Goal: Task Accomplishment & Management: Use online tool/utility

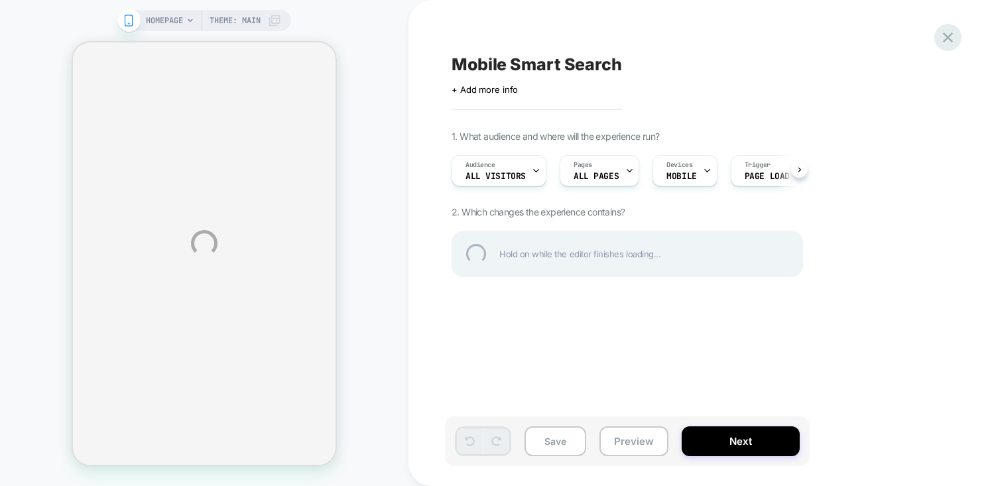
click at [946, 40] on div at bounding box center [947, 37] width 27 height 27
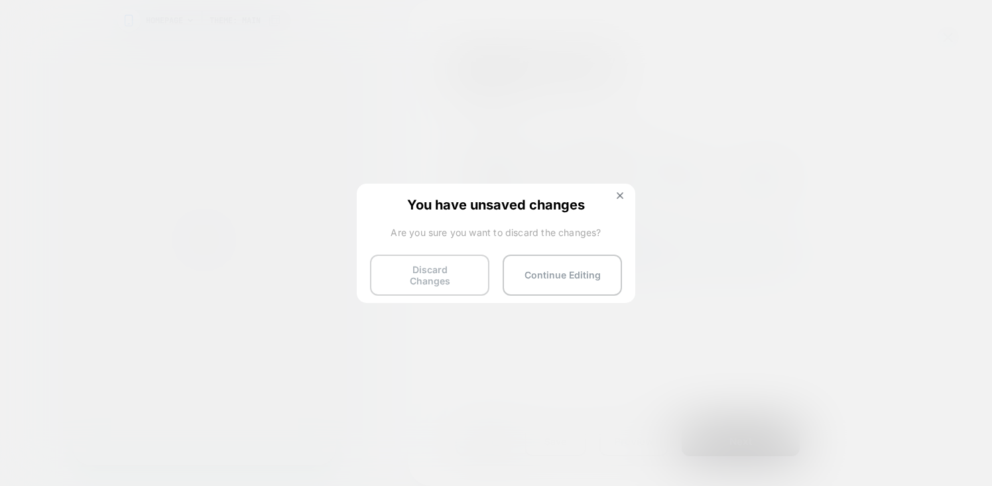
click at [446, 260] on button "Discard Changes" at bounding box center [429, 275] width 119 height 41
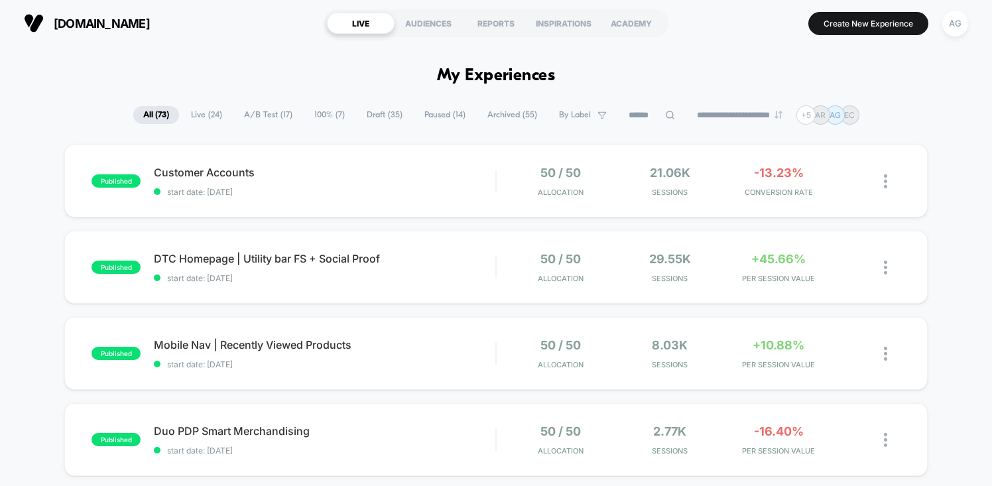
click at [263, 116] on span "A/B Test ( 17 )" at bounding box center [268, 115] width 68 height 18
click at [831, 23] on button "Create New Experience" at bounding box center [868, 23] width 120 height 23
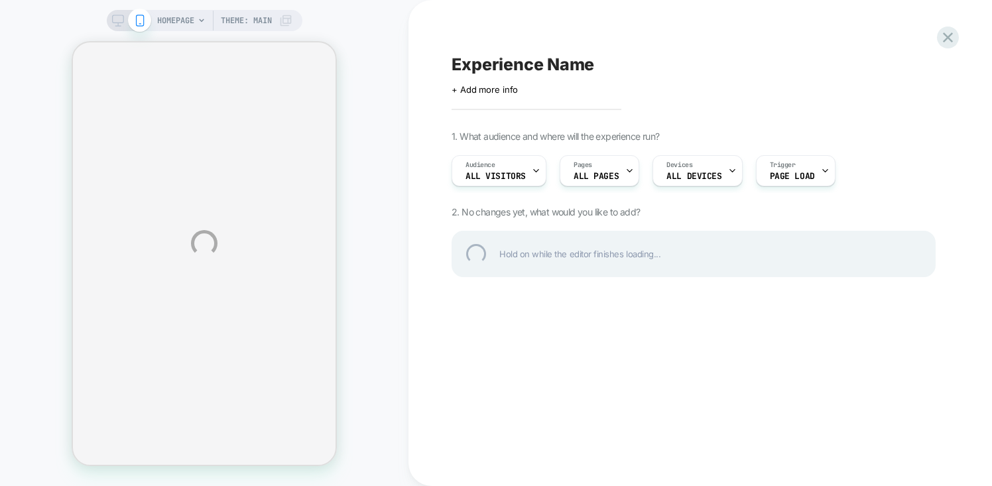
click at [501, 93] on div "HOMEPAGE Theme: MAIN Experience Name Click to edit experience details + Add mor…" at bounding box center [496, 243] width 992 height 486
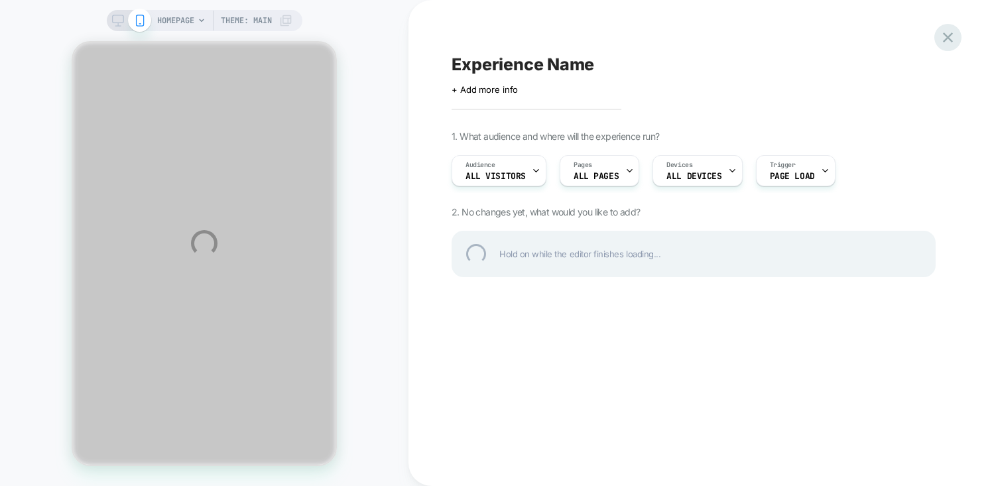
click at [953, 38] on div at bounding box center [947, 37] width 27 height 27
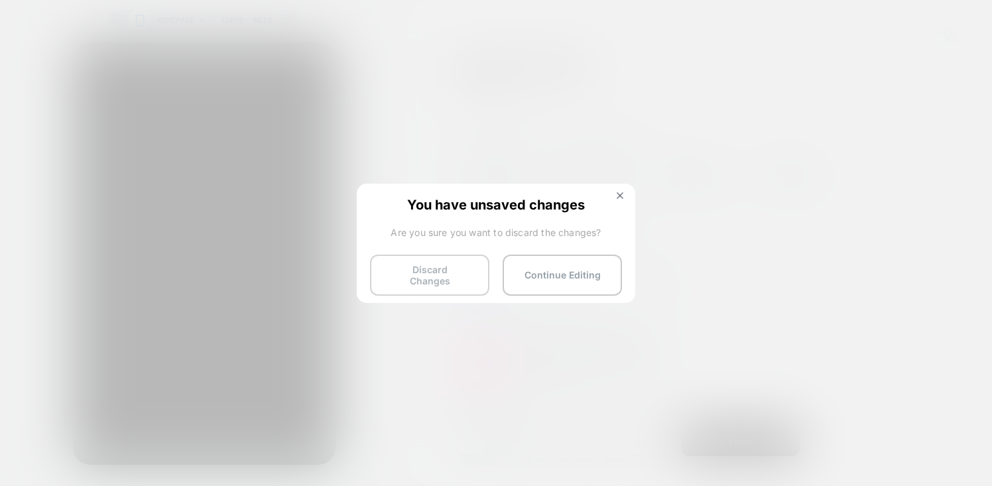
click at [444, 271] on button "Discard Changes" at bounding box center [429, 275] width 119 height 41
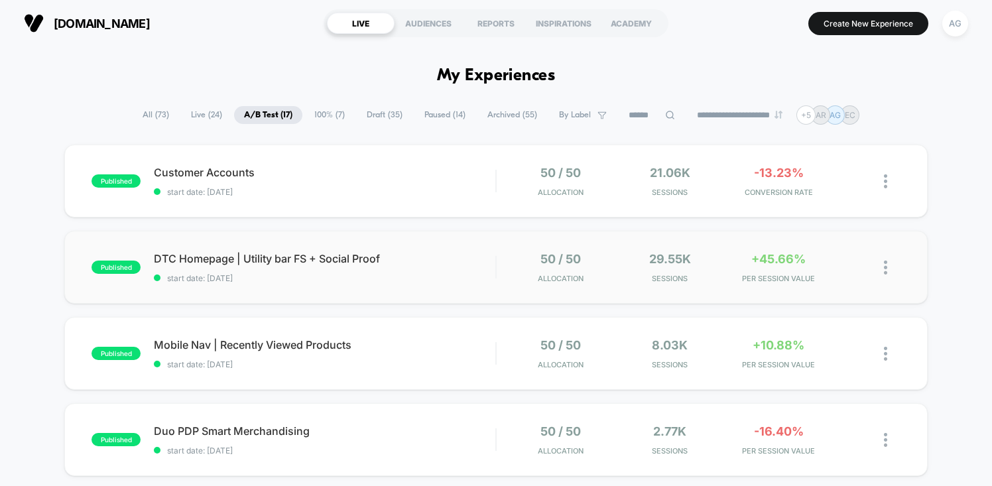
click at [886, 269] on img at bounding box center [885, 268] width 3 height 14
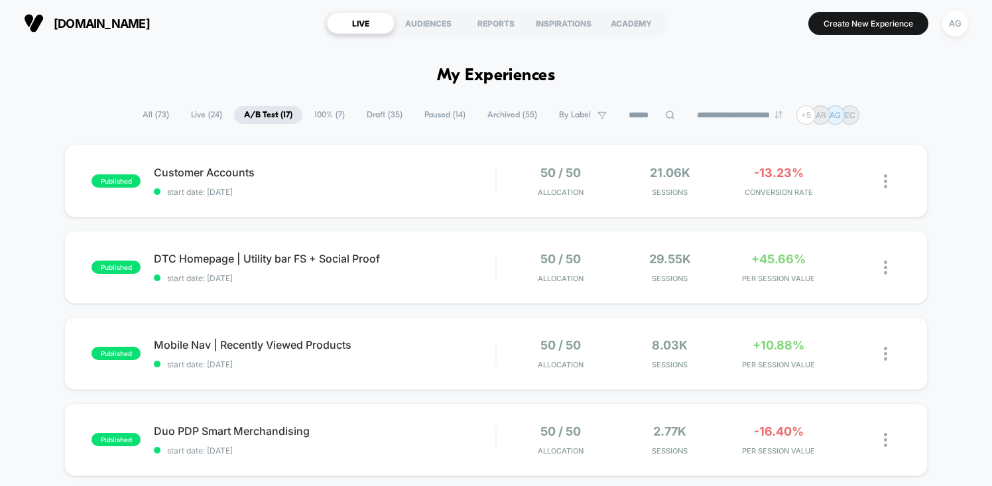
click at [357, 120] on span "Draft ( 35 )" at bounding box center [385, 115] width 56 height 18
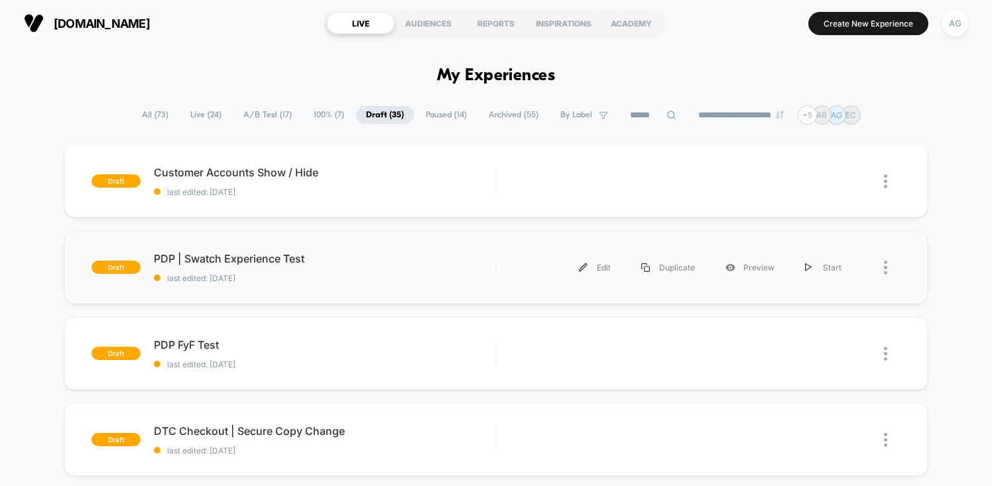
click at [882, 267] on div at bounding box center [878, 268] width 43 height 30
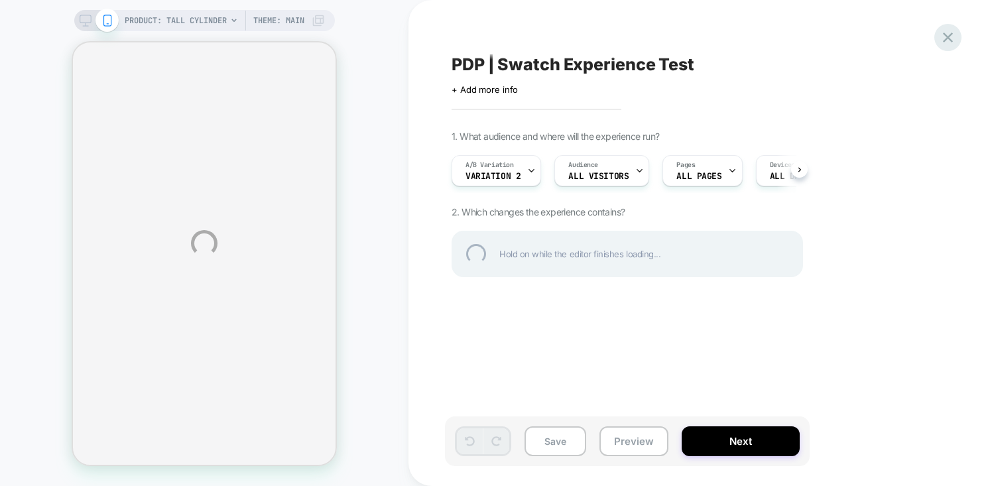
click at [947, 39] on div at bounding box center [947, 37] width 27 height 27
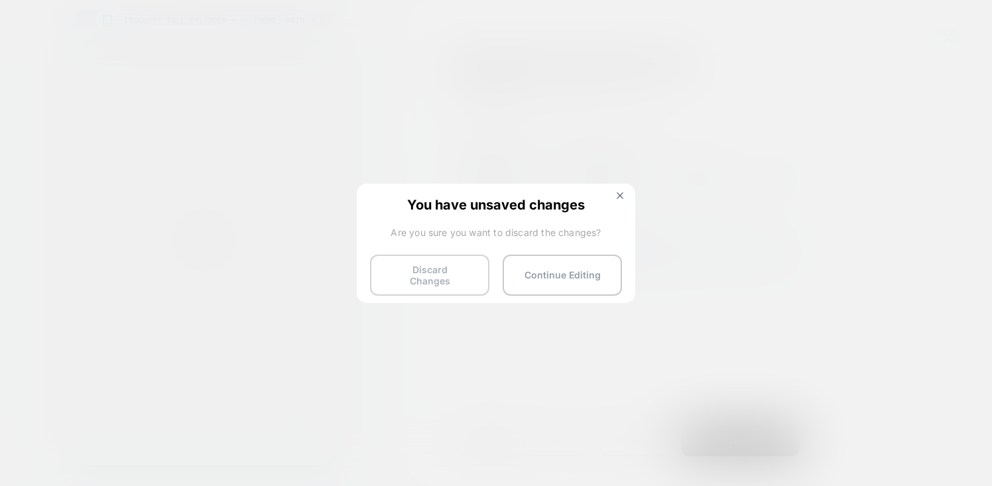
click at [445, 265] on button "Discard Changes" at bounding box center [429, 275] width 119 height 41
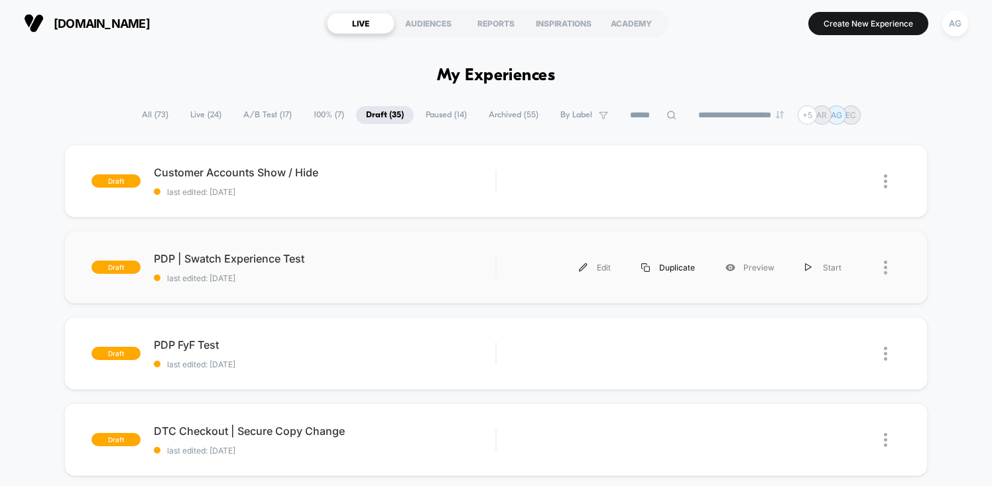
click at [666, 269] on div "Duplicate" at bounding box center [668, 268] width 84 height 30
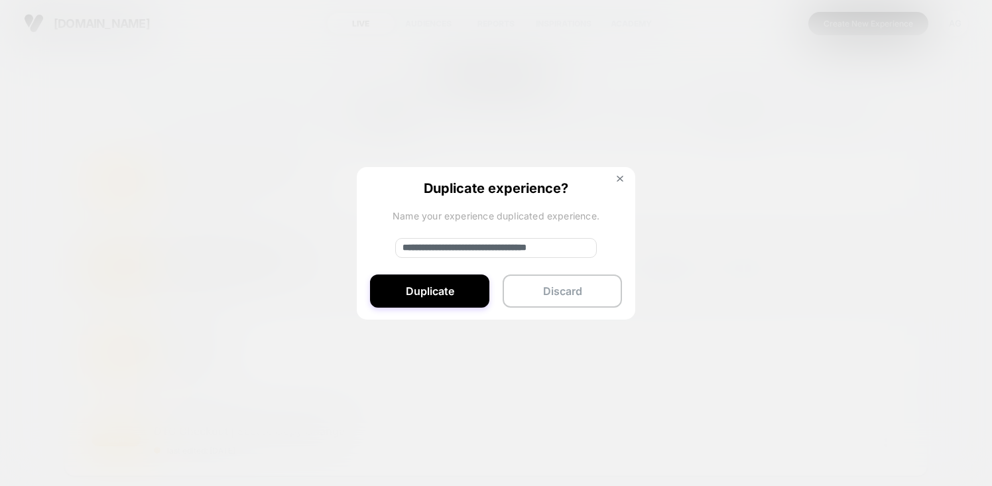
click at [501, 251] on input "**********" at bounding box center [496, 248] width 202 height 20
drag, startPoint x: 575, startPoint y: 252, endPoint x: 351, endPoint y: 255, distance: 224.1
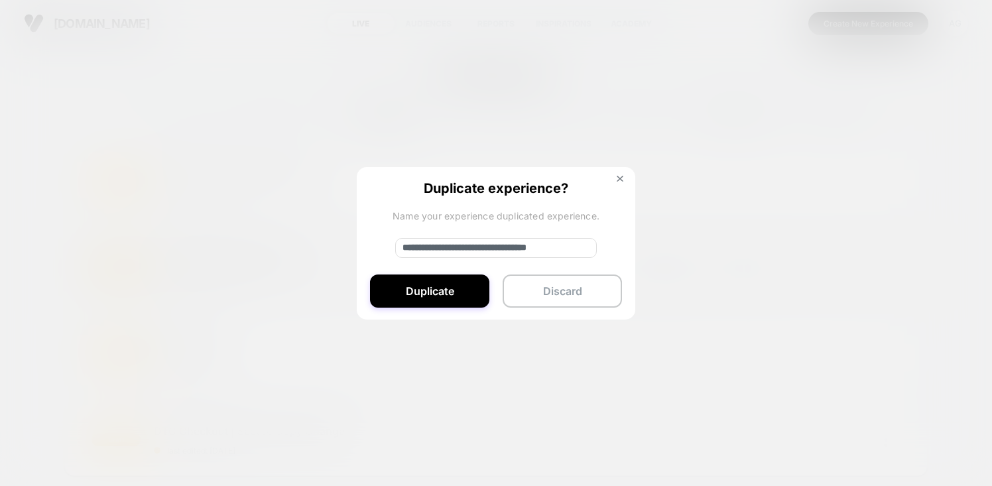
click at [510, 255] on div "**********" at bounding box center [683, 268] width 347 height 30
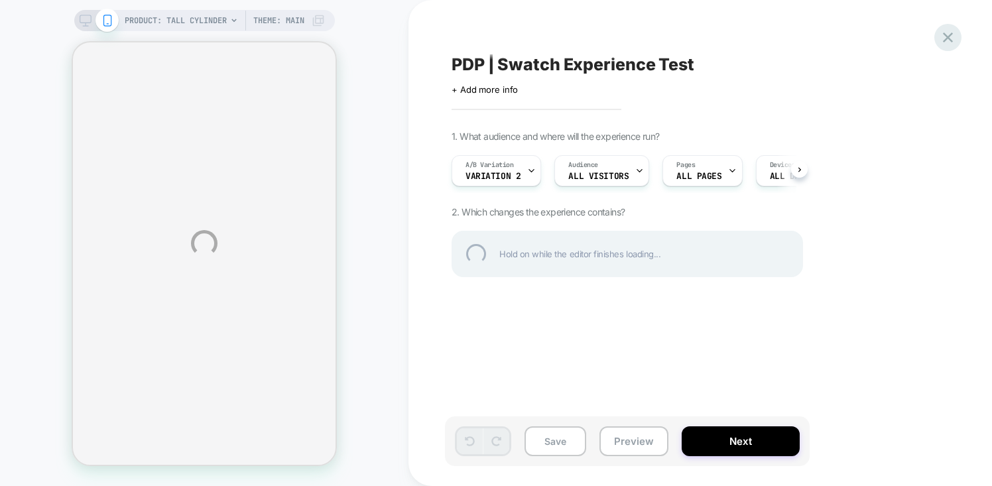
click at [948, 36] on div at bounding box center [947, 37] width 27 height 27
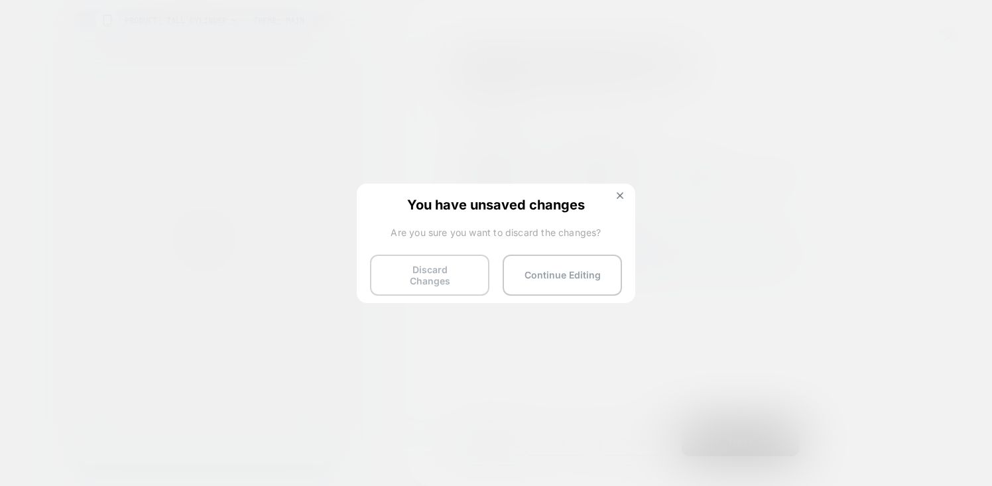
click at [455, 265] on button "Discard Changes" at bounding box center [429, 275] width 119 height 41
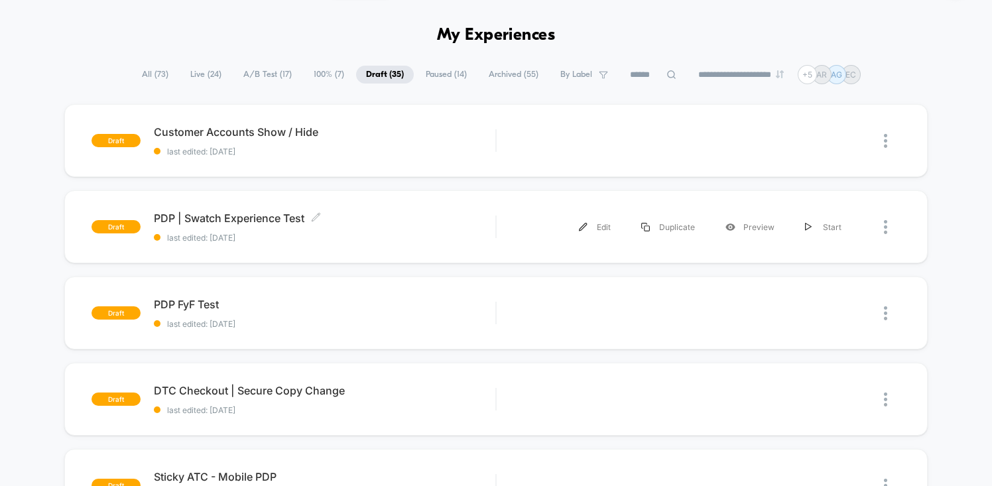
scroll to position [47, 0]
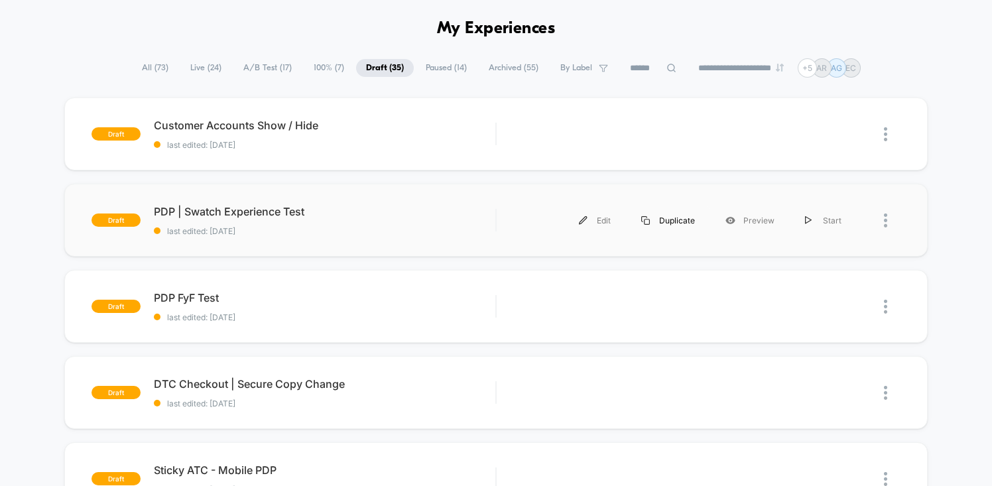
click at [679, 219] on div "Duplicate" at bounding box center [668, 221] width 84 height 30
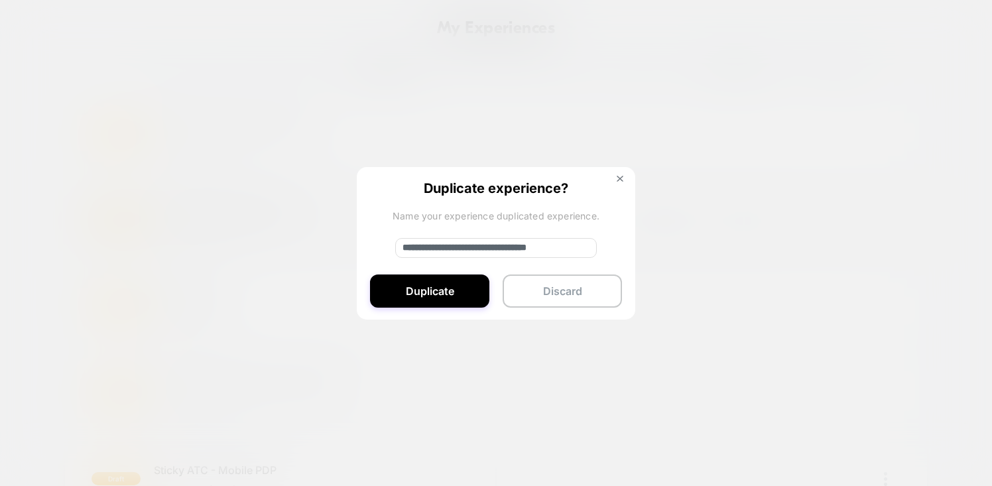
drag, startPoint x: 575, startPoint y: 249, endPoint x: 359, endPoint y: 251, distance: 216.1
click at [359, 251] on div "**********" at bounding box center [496, 244] width 278 height 154
type input "**********"
click at [430, 290] on button "Duplicate" at bounding box center [429, 290] width 119 height 33
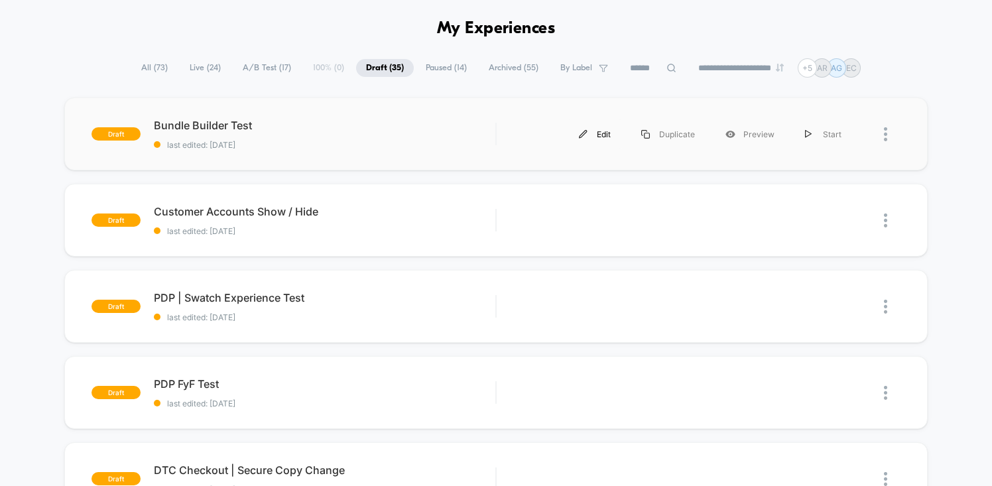
click at [587, 134] on img at bounding box center [583, 134] width 9 height 9
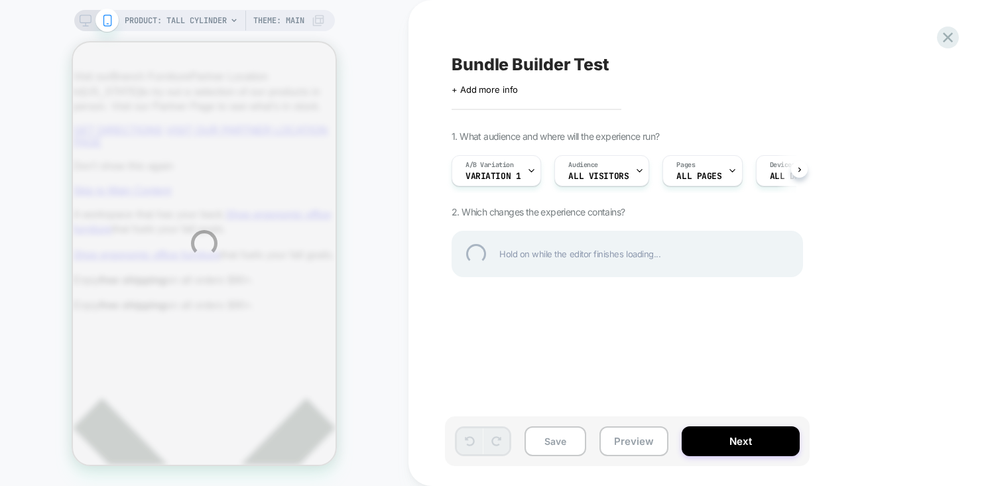
click at [527, 167] on div "PRODUCT: Tall Cylinder PRODUCT: Tall Cylinder Theme: MAIN Bundle Builder Test C…" at bounding box center [496, 243] width 992 height 486
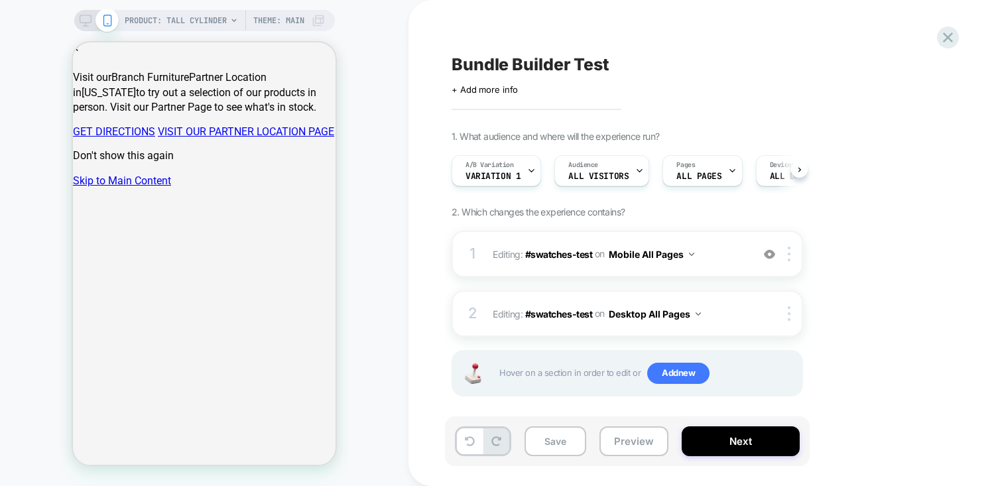
scroll to position [0, 1]
click at [529, 168] on icon at bounding box center [530, 170] width 9 height 9
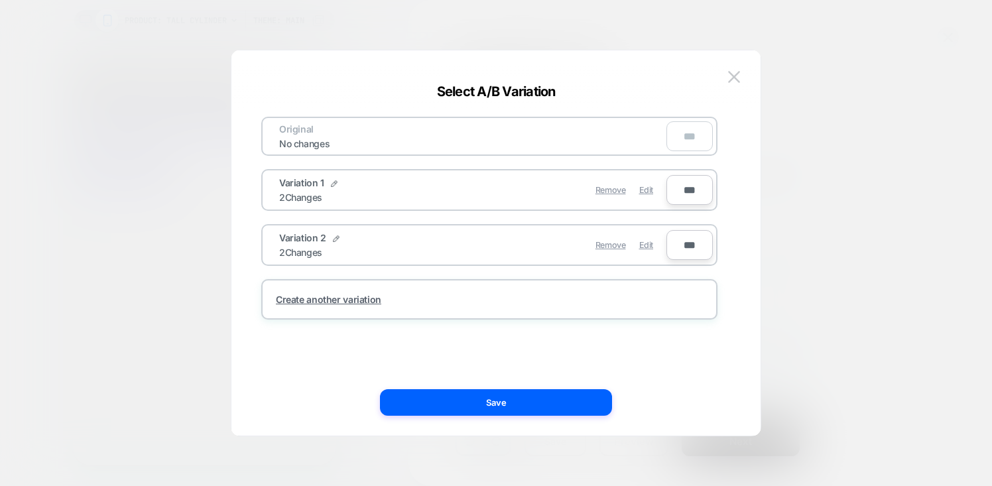
click at [873, 96] on div at bounding box center [496, 243] width 992 height 486
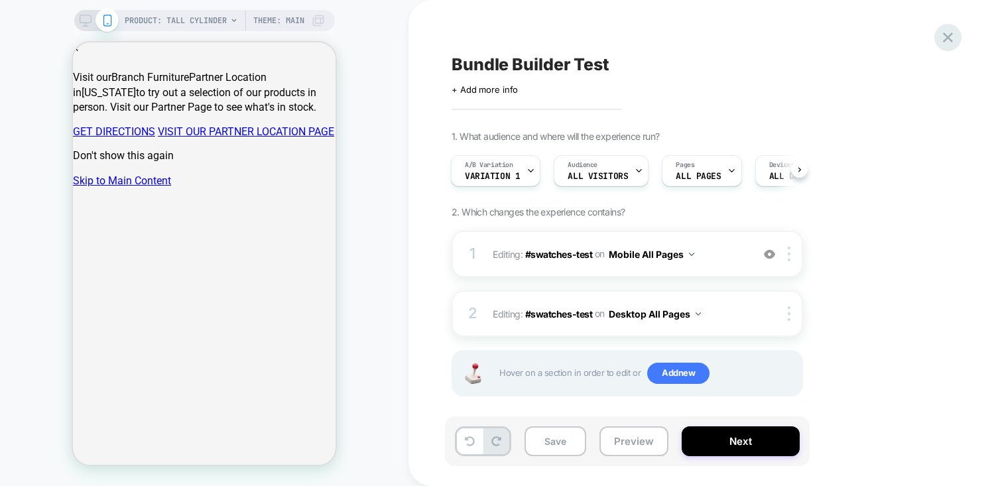
click at [944, 36] on icon at bounding box center [948, 38] width 18 height 18
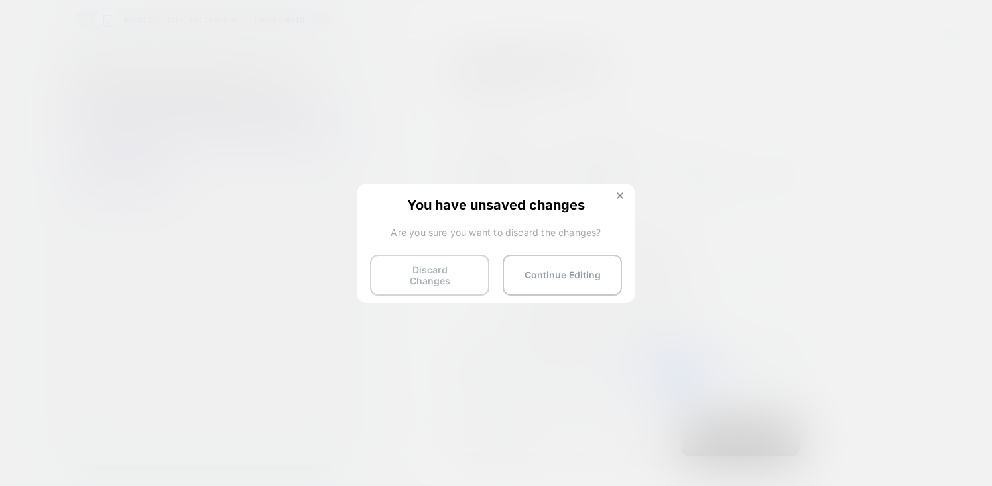
click at [461, 271] on button "Discard Changes" at bounding box center [429, 275] width 119 height 41
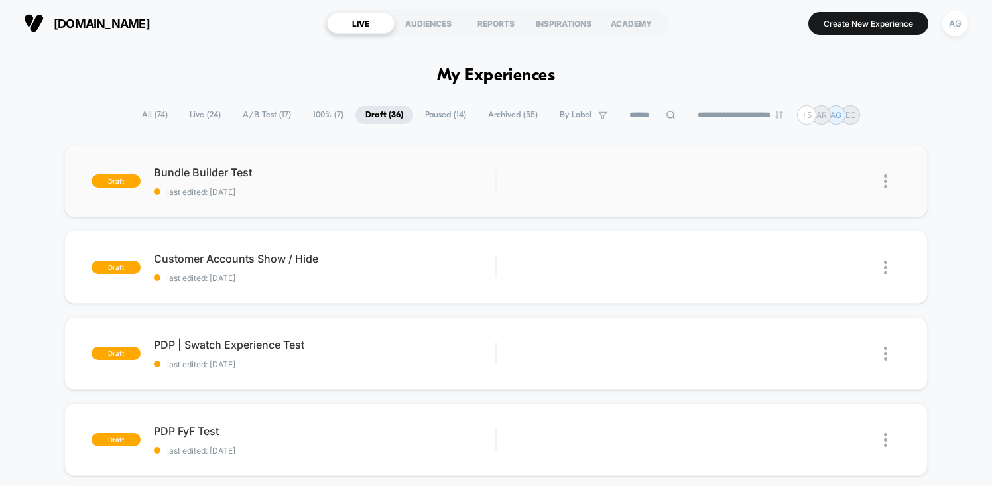
click at [886, 182] on img at bounding box center [885, 181] width 3 height 14
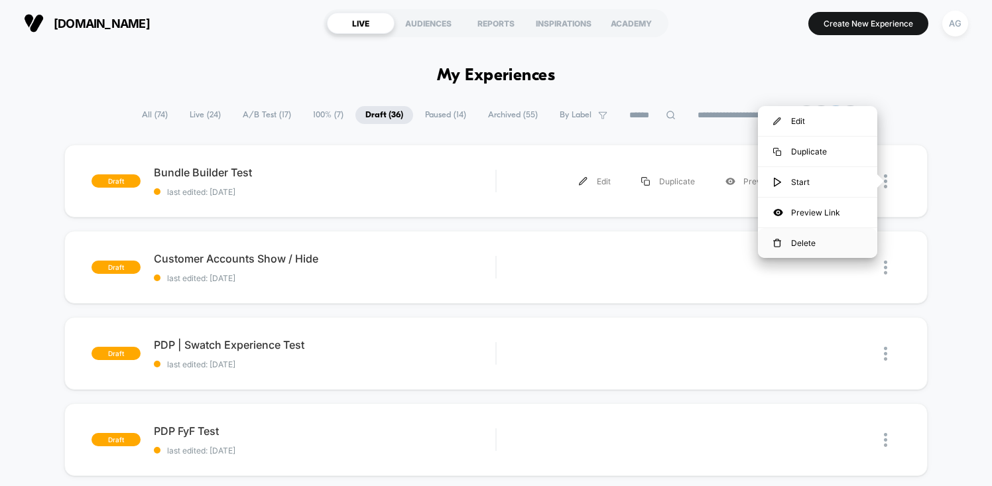
click at [842, 246] on div "Delete" at bounding box center [817, 243] width 119 height 30
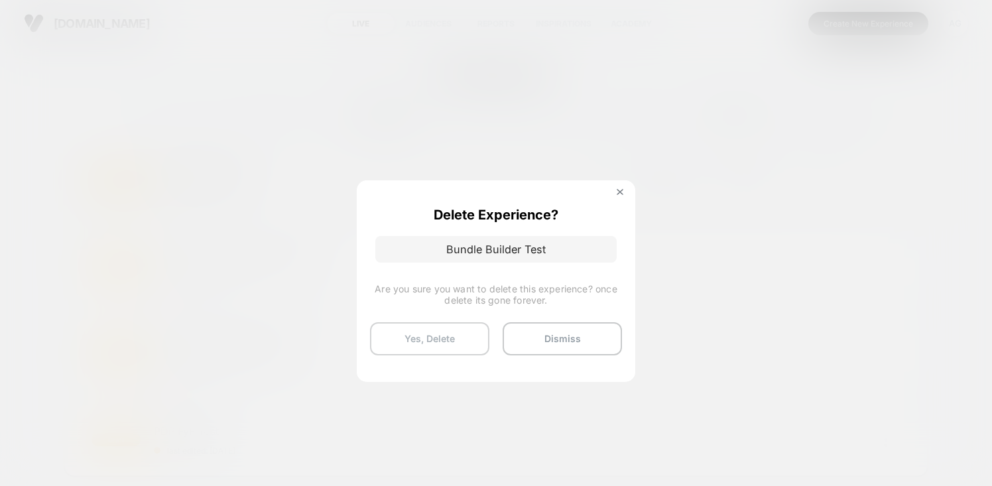
click at [459, 339] on button "Yes, Delete" at bounding box center [429, 338] width 119 height 33
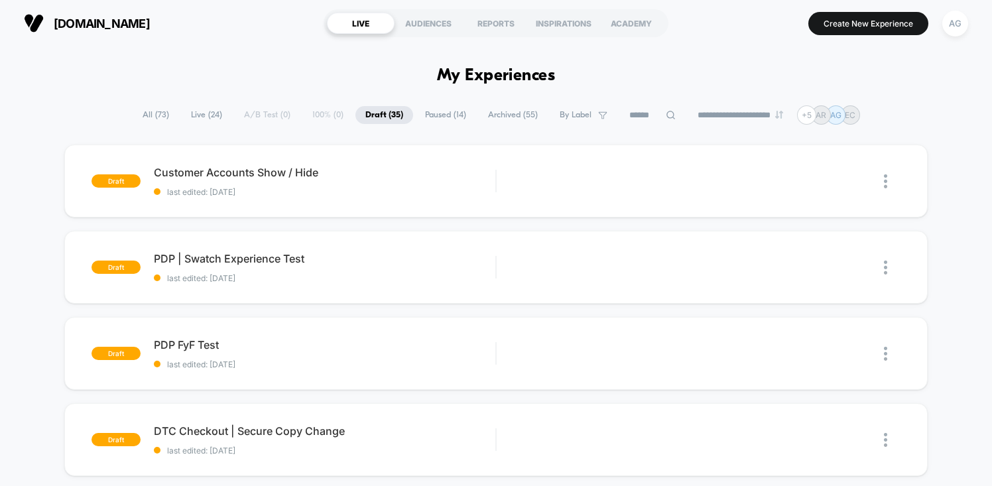
click at [182, 119] on span "Live ( 24 )" at bounding box center [206, 115] width 51 height 18
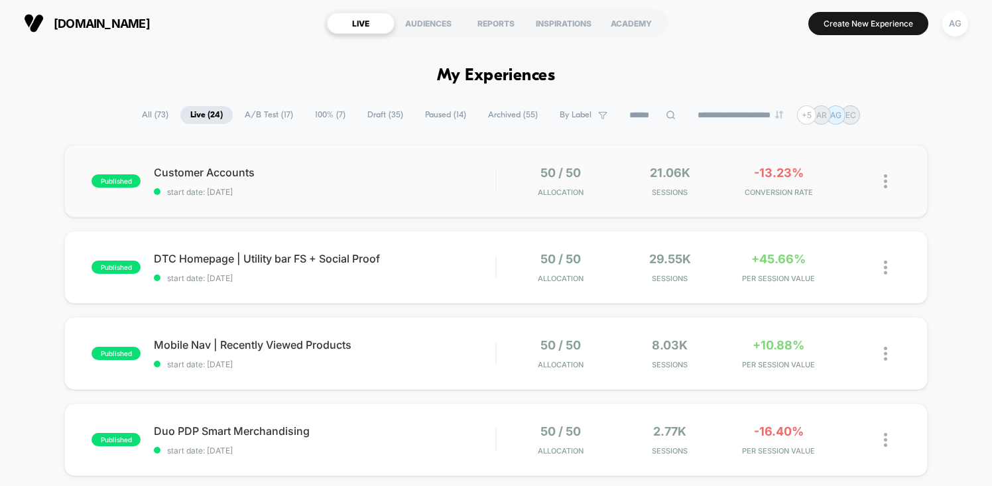
click at [884, 182] on img at bounding box center [885, 181] width 3 height 14
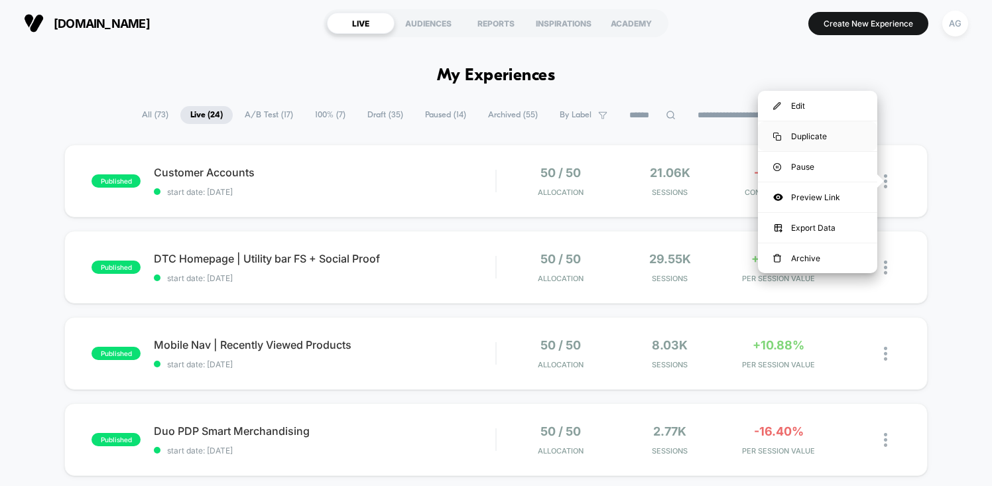
click at [822, 133] on div "Duplicate" at bounding box center [817, 136] width 119 height 30
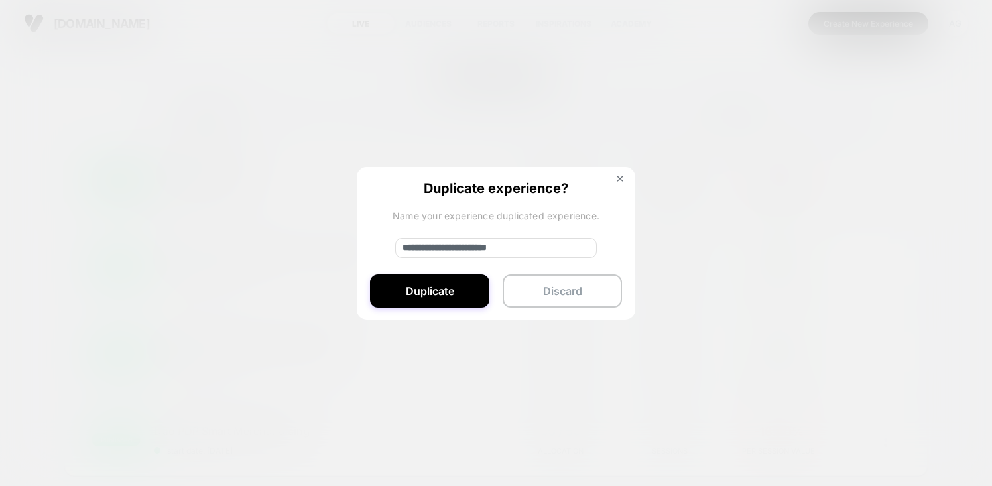
click at [492, 247] on input "**********" at bounding box center [496, 248] width 202 height 20
type input "**********"
click at [456, 290] on button "Duplicate" at bounding box center [429, 290] width 119 height 33
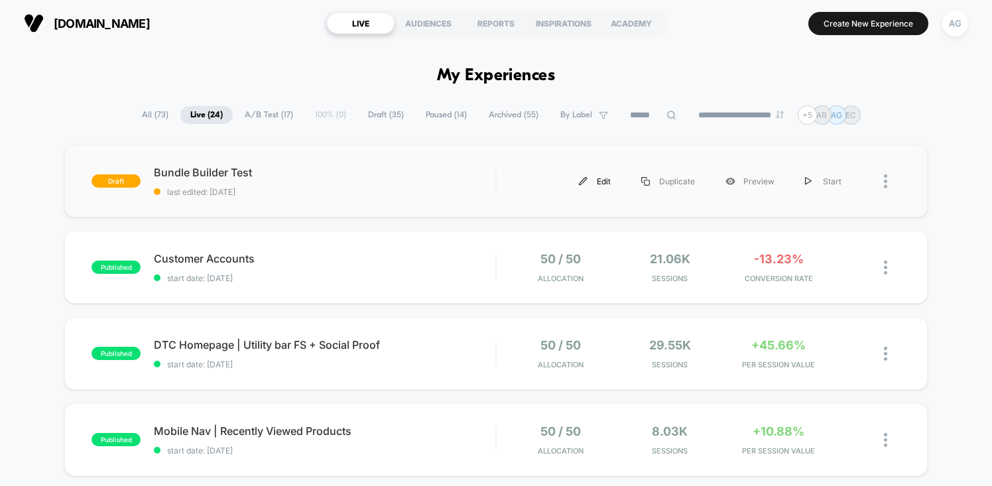
click at [601, 180] on div "Edit" at bounding box center [595, 181] width 62 height 30
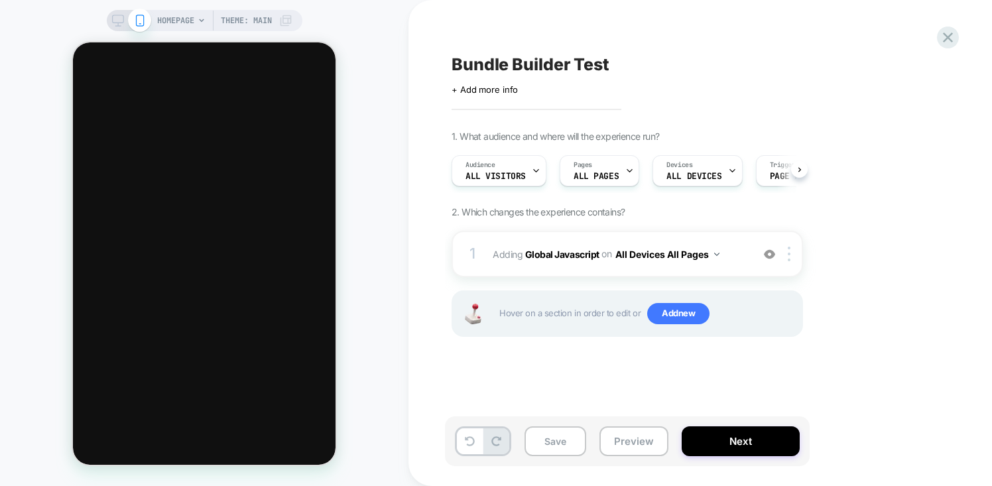
scroll to position [0, 1]
click at [267, 15] on span "Theme: MAIN" at bounding box center [246, 20] width 51 height 21
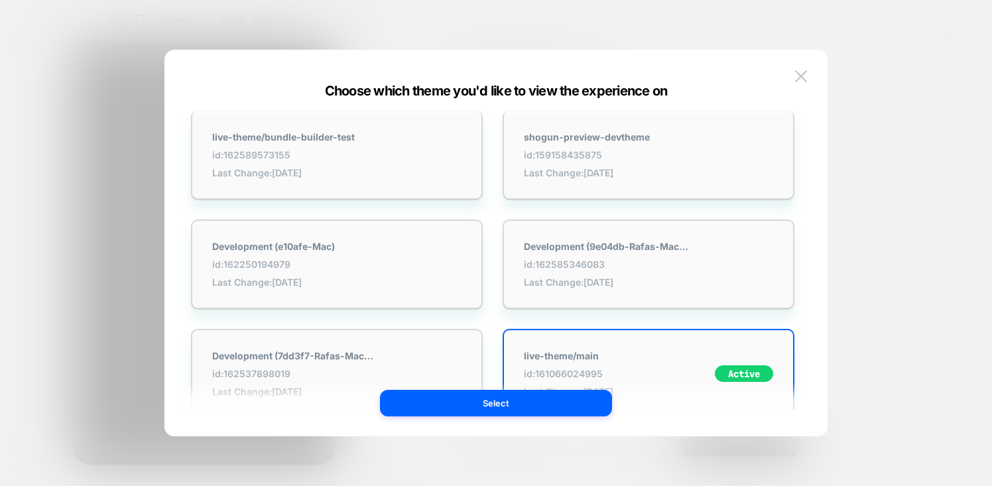
scroll to position [0, 0]
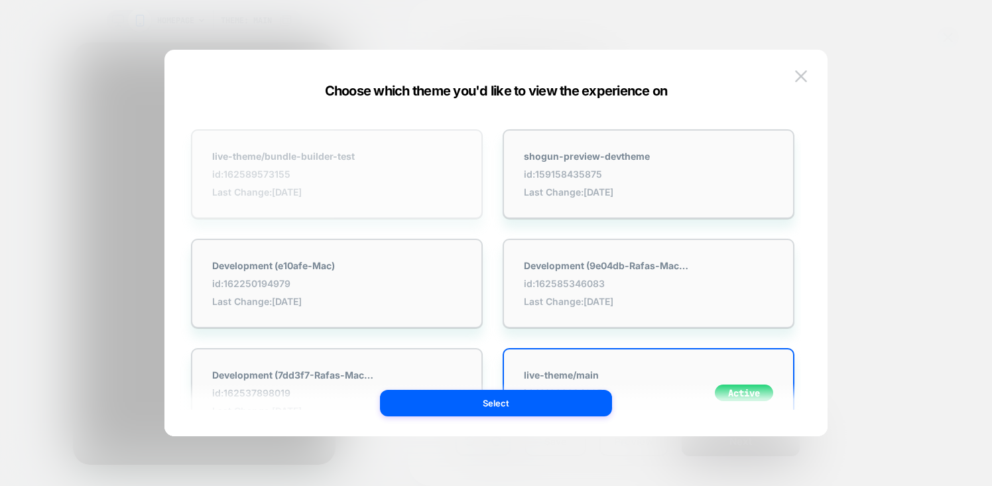
click at [398, 181] on div "live-theme/bundle-builder-test id: 162589573155 Last Change: [DATE]" at bounding box center [337, 174] width 292 height 90
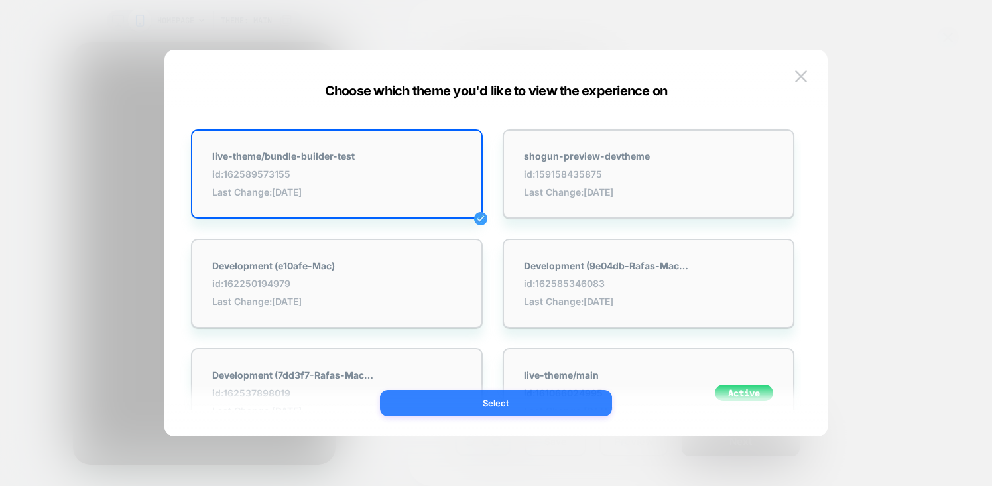
click at [526, 400] on button "Select" at bounding box center [496, 403] width 232 height 27
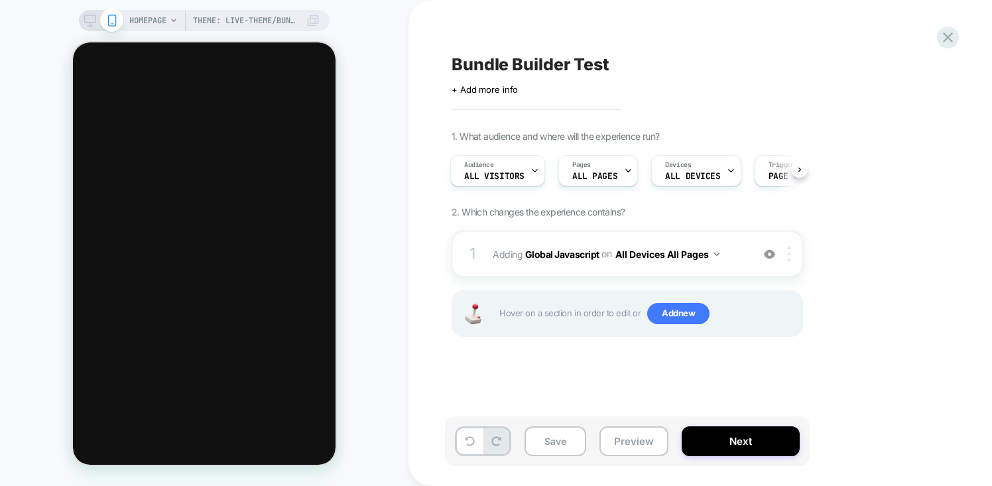
click at [788, 256] on img at bounding box center [789, 254] width 3 height 15
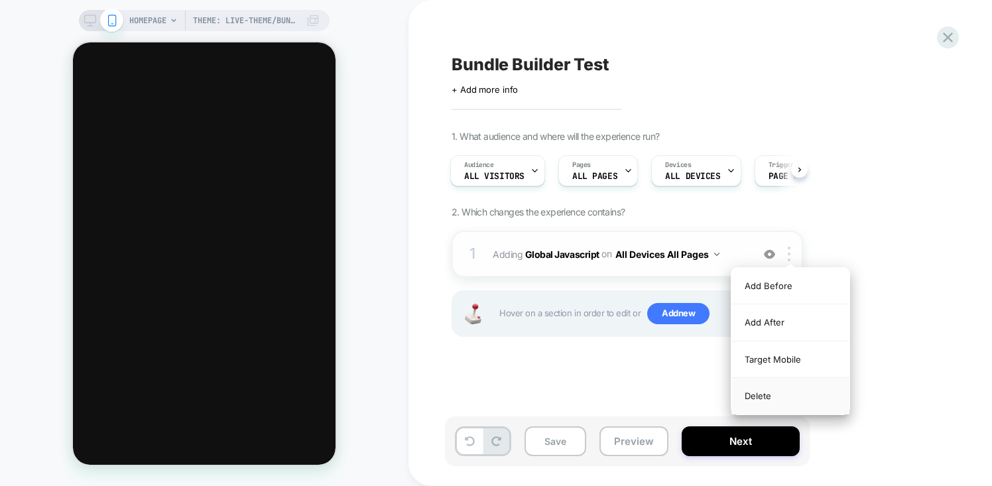
click at [779, 400] on div "Delete" at bounding box center [790, 396] width 118 height 36
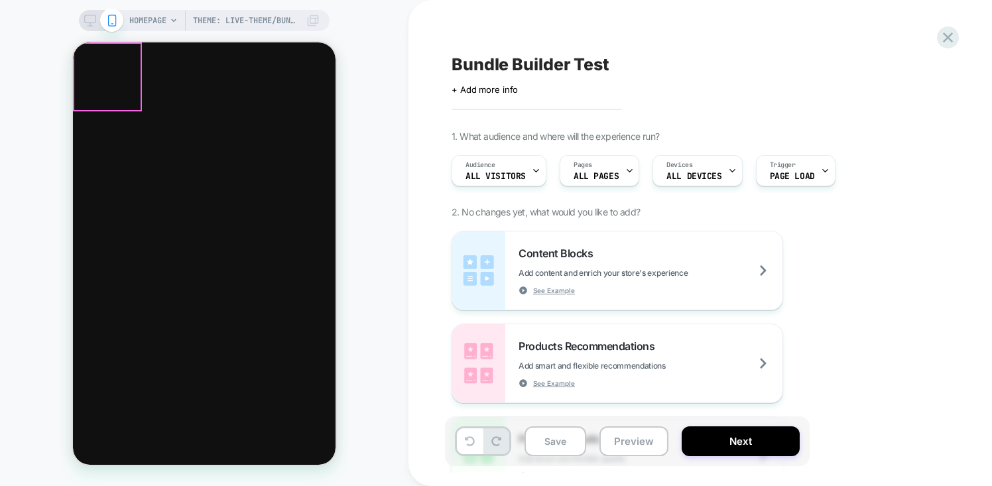
click at [105, 84] on span at bounding box center [106, 75] width 66 height 66
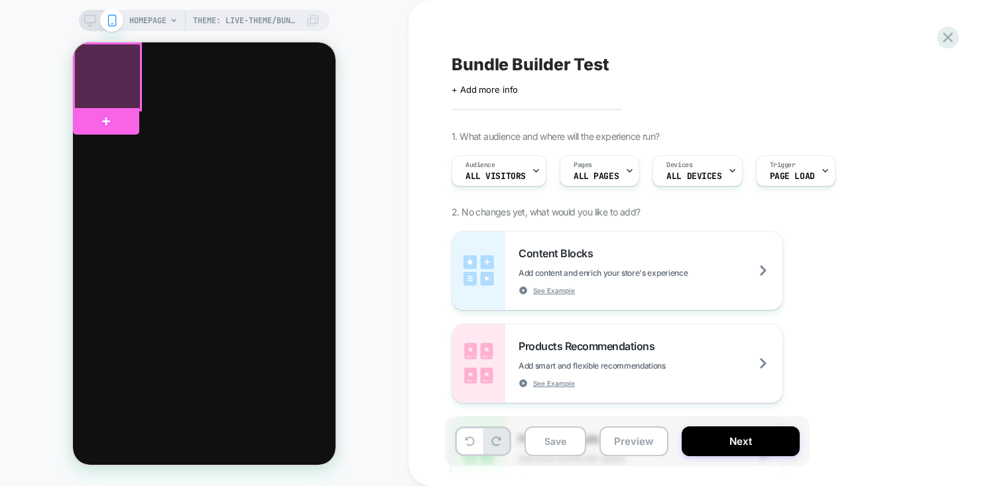
click at [121, 66] on div at bounding box center [107, 77] width 66 height 66
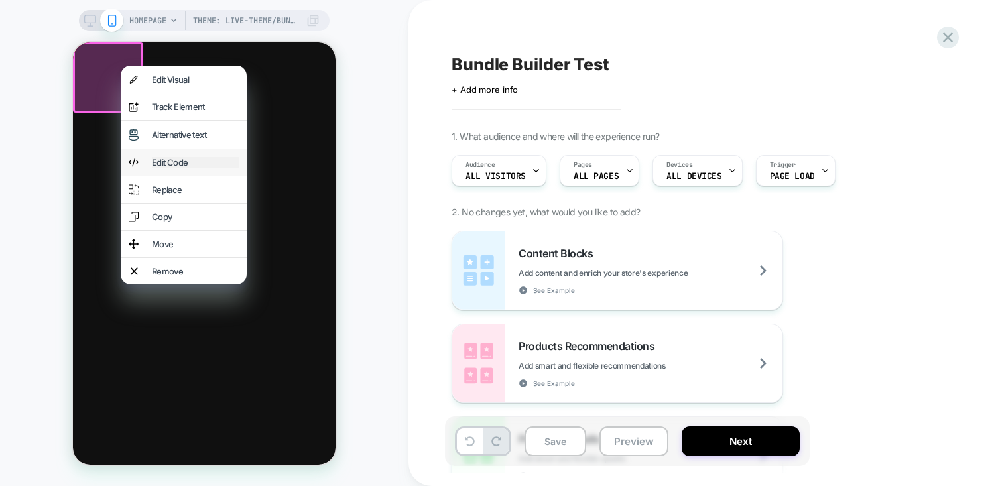
click at [159, 168] on div "Edit Code" at bounding box center [195, 162] width 87 height 11
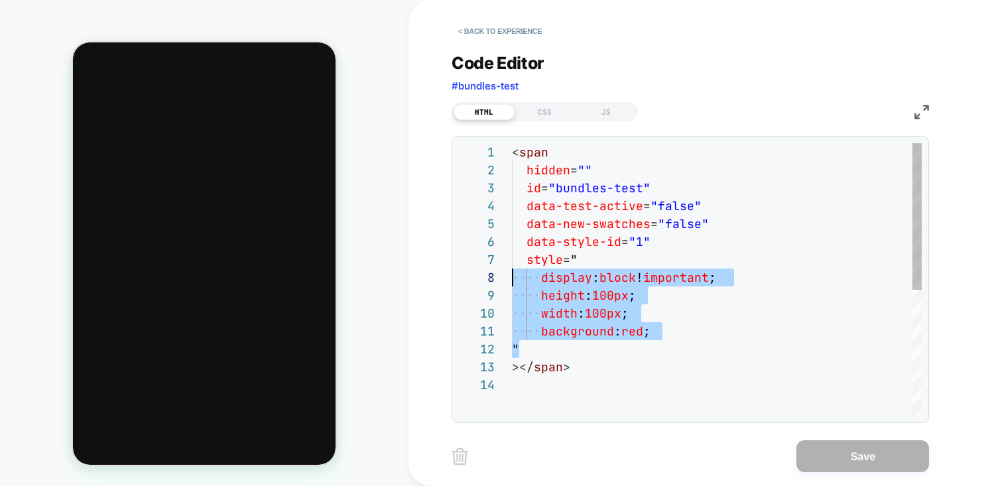
scroll to position [107, 0]
drag, startPoint x: 544, startPoint y: 345, endPoint x: 493, endPoint y: 263, distance: 97.3
click at [512, 263] on div "< span hidden = "" id = "bundles-test" data-test-active = "false" data-new-swat…" at bounding box center [717, 395] width 410 height 505
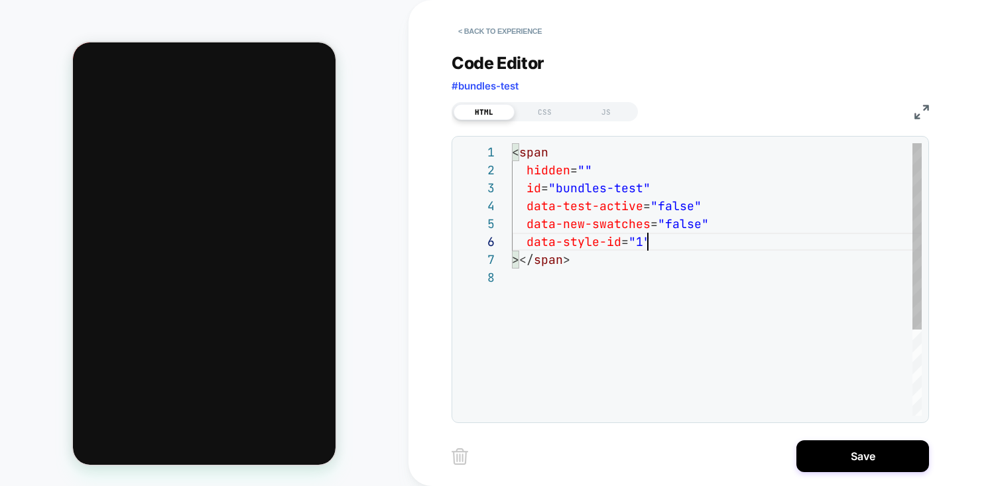
scroll to position [90, 136]
click at [672, 209] on div "< span hidden = "" id = "bundles-test" data-test-active = "false" data-new-swat…" at bounding box center [717, 342] width 410 height 398
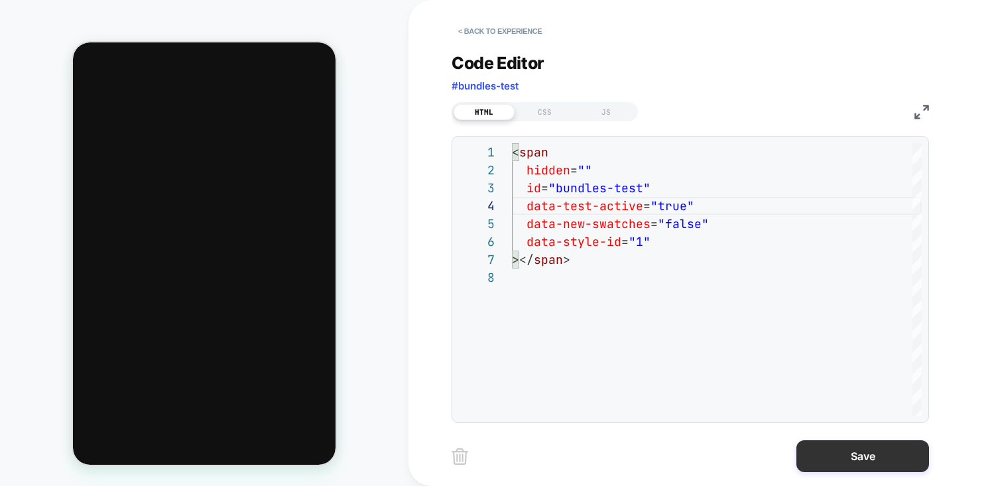
type textarea "**********"
click at [871, 457] on button "Save" at bounding box center [862, 456] width 133 height 32
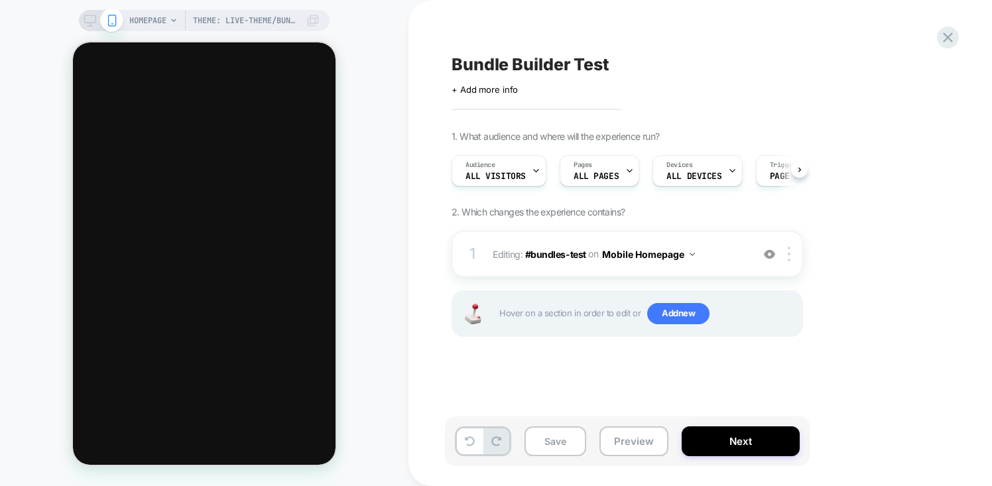
scroll to position [0, 1]
click at [91, 23] on icon at bounding box center [90, 21] width 12 height 12
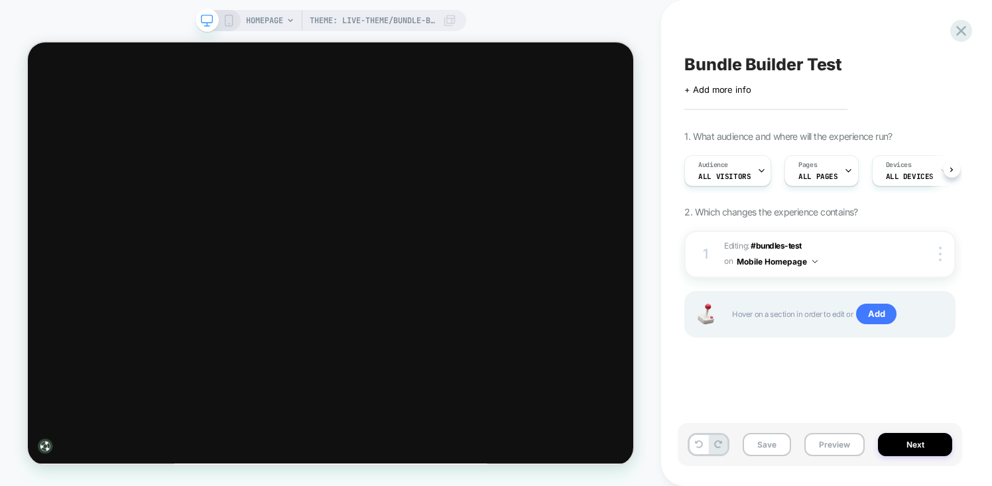
scroll to position [0, 1]
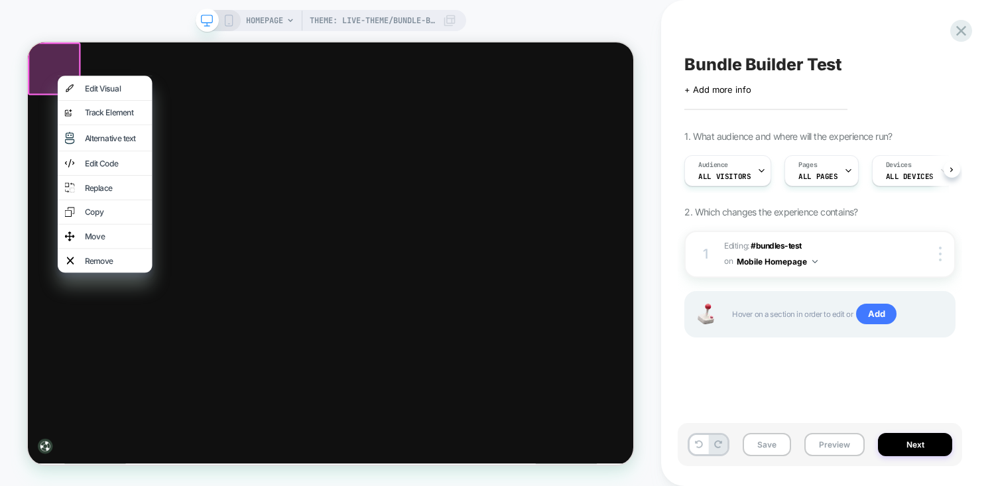
scroll to position [0, 1]
click at [123, 200] on div "Edit Code" at bounding box center [143, 203] width 81 height 13
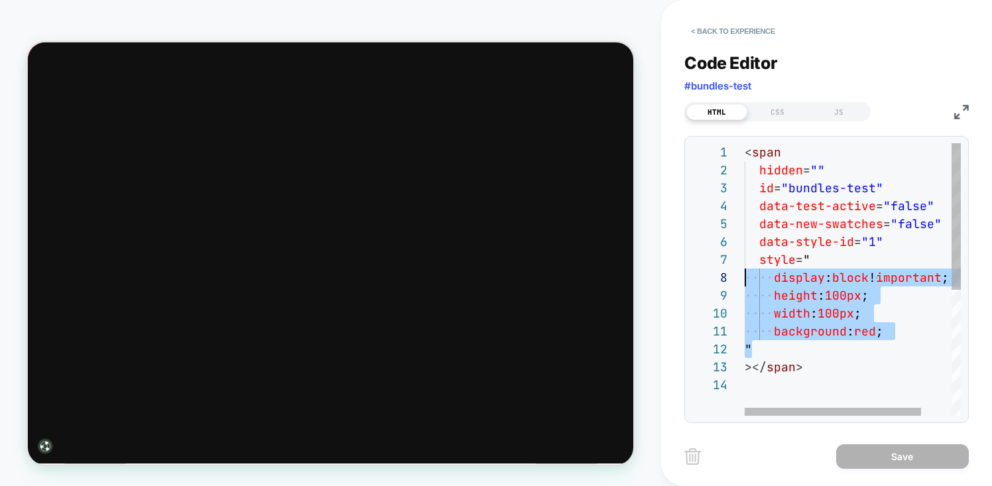
scroll to position [107, 0]
drag, startPoint x: 778, startPoint y: 351, endPoint x: 746, endPoint y: 264, distance: 92.5
click at [746, 264] on div "< span hidden = "" id = "bundles-test" data-test-active = "false" data-new-swat…" at bounding box center [871, 395] width 253 height 505
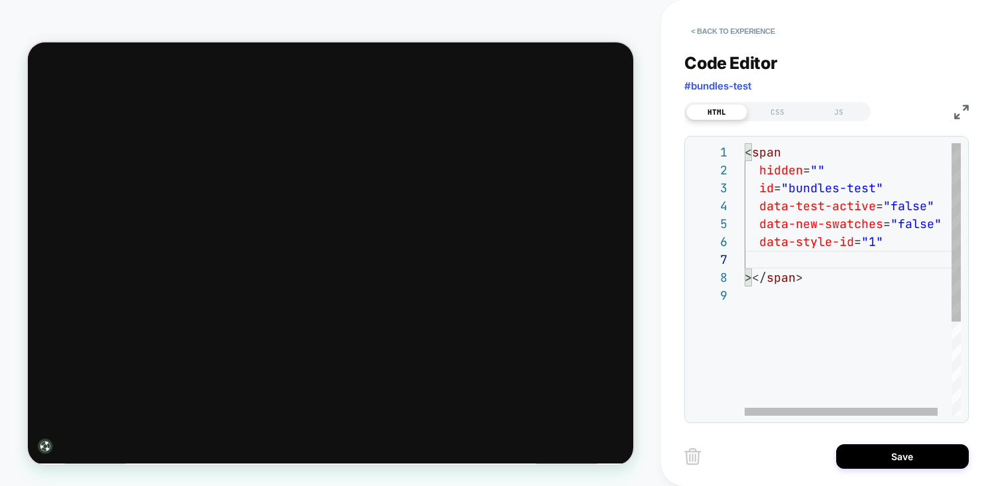
scroll to position [90, 136]
click at [900, 201] on div "< span hidden = "" id = "bundles-test" data-test-active = "false" data-new-swat…" at bounding box center [860, 342] width 231 height 398
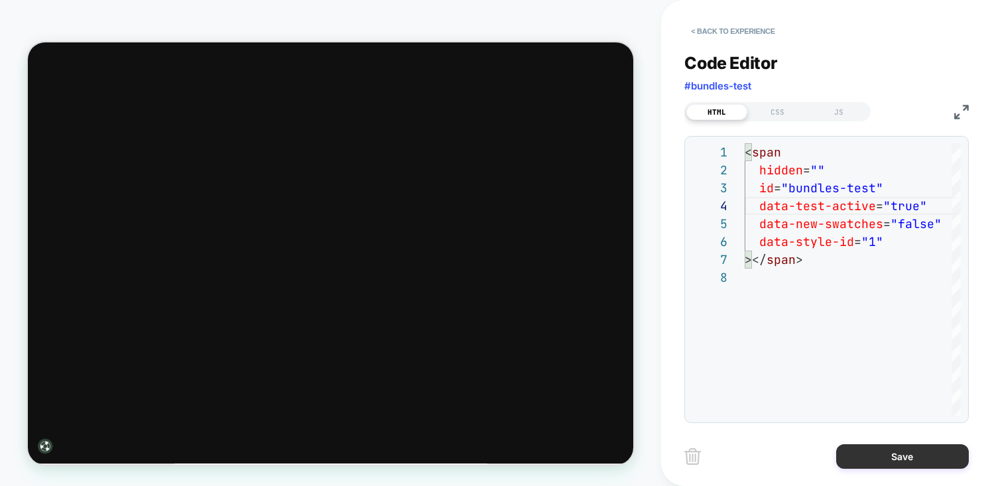
type textarea "**********"
click at [907, 461] on button "Save" at bounding box center [902, 456] width 133 height 25
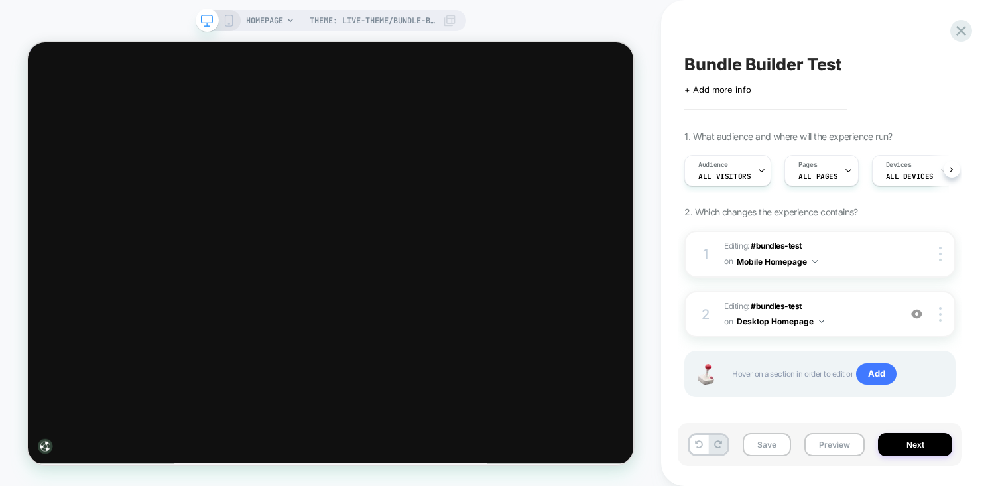
scroll to position [0, 1]
click at [810, 263] on button "Mobile Homepage" at bounding box center [777, 261] width 81 height 17
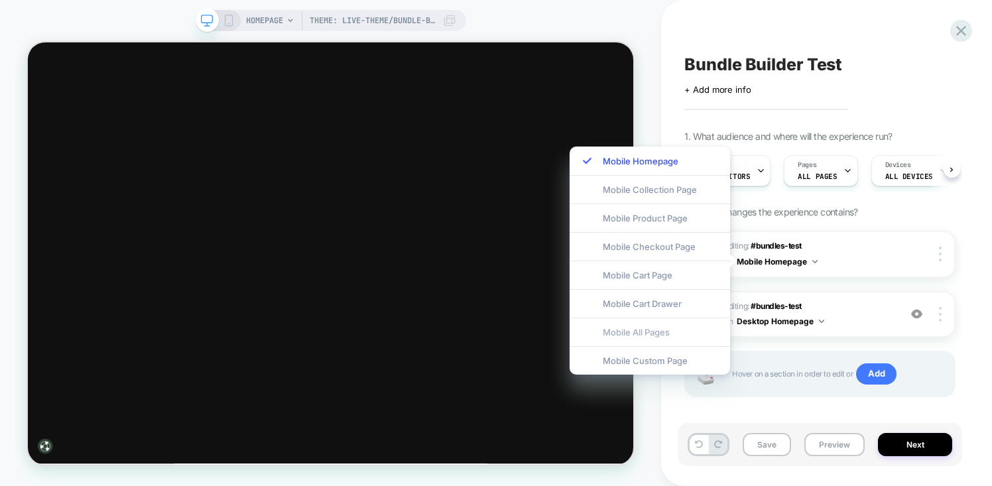
click at [657, 333] on div "Mobile All Pages" at bounding box center [650, 332] width 160 height 29
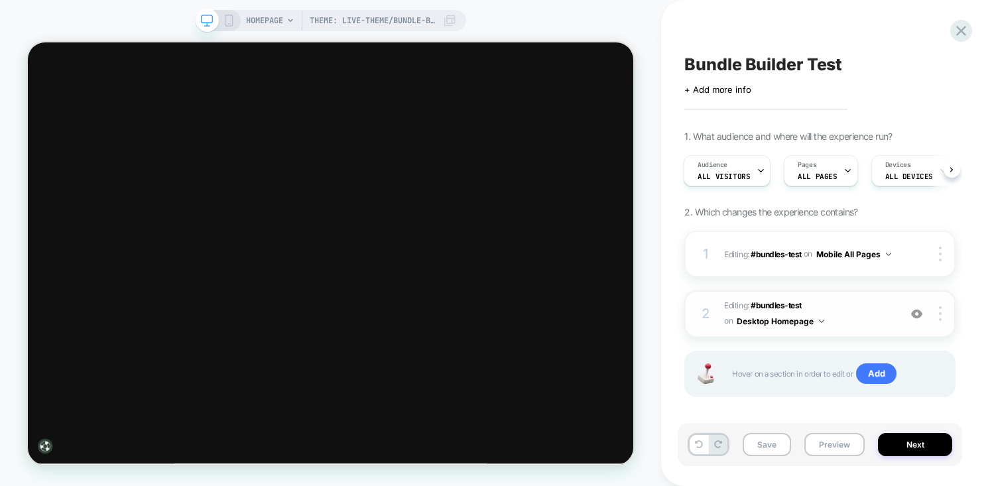
click at [820, 318] on button "Desktop Homepage" at bounding box center [781, 321] width 88 height 17
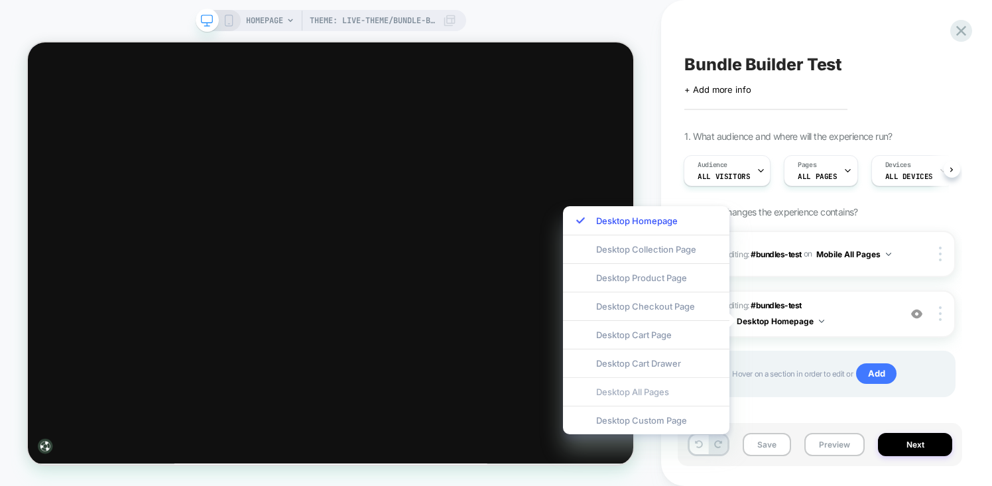
click at [640, 393] on div "Desktop All Pages" at bounding box center [646, 391] width 166 height 29
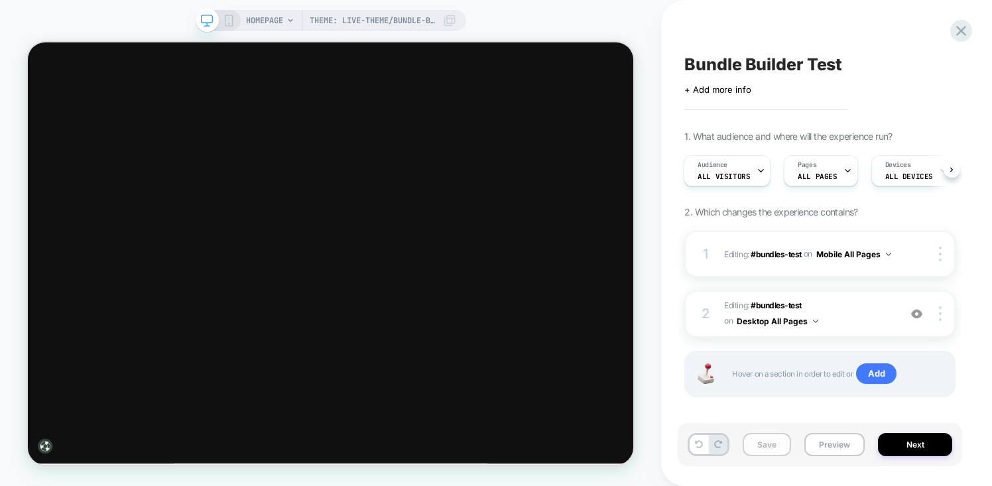
click at [764, 450] on button "Save" at bounding box center [767, 444] width 48 height 23
click at [291, 21] on icon at bounding box center [290, 20] width 5 height 3
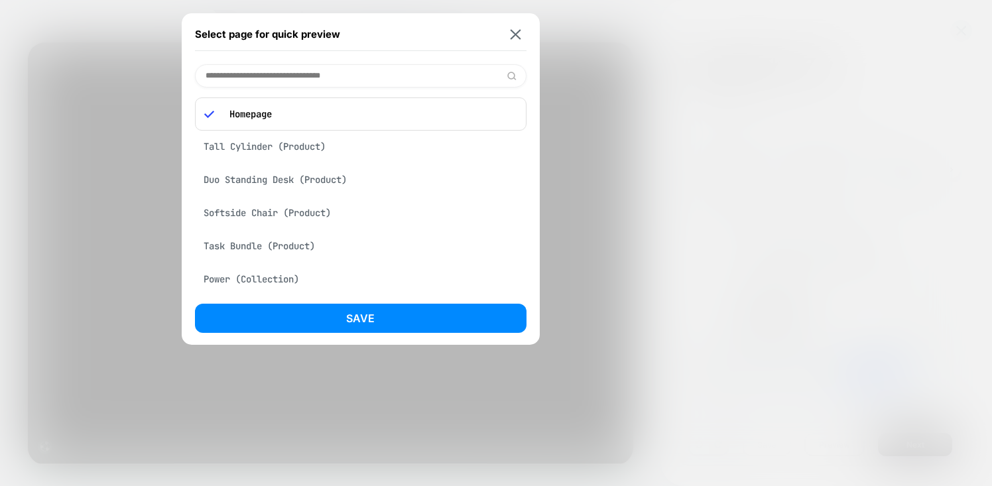
click at [304, 76] on input at bounding box center [360, 75] width 331 height 23
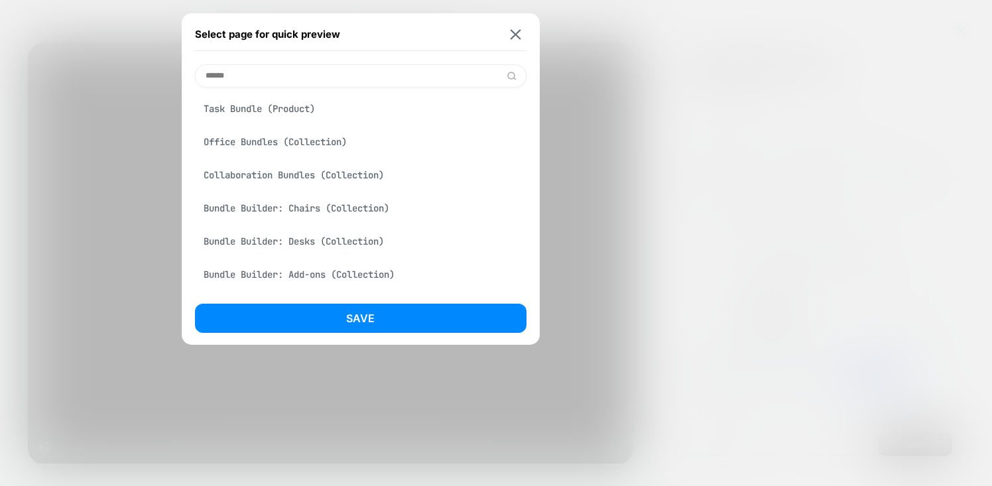
scroll to position [0, 0]
type input "*******"
click at [518, 36] on img at bounding box center [515, 34] width 11 height 10
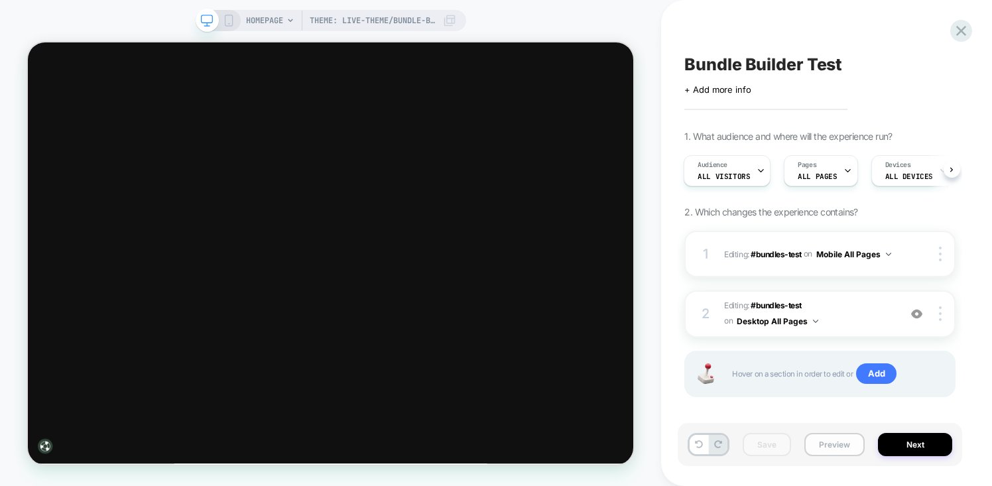
click at [829, 444] on button "Preview" at bounding box center [834, 444] width 60 height 23
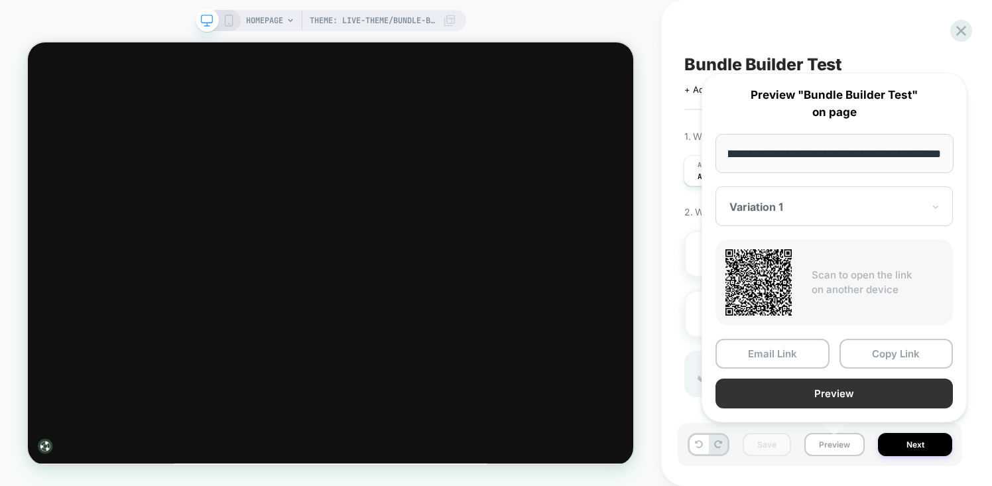
click at [839, 391] on button "Preview" at bounding box center [833, 394] width 237 height 30
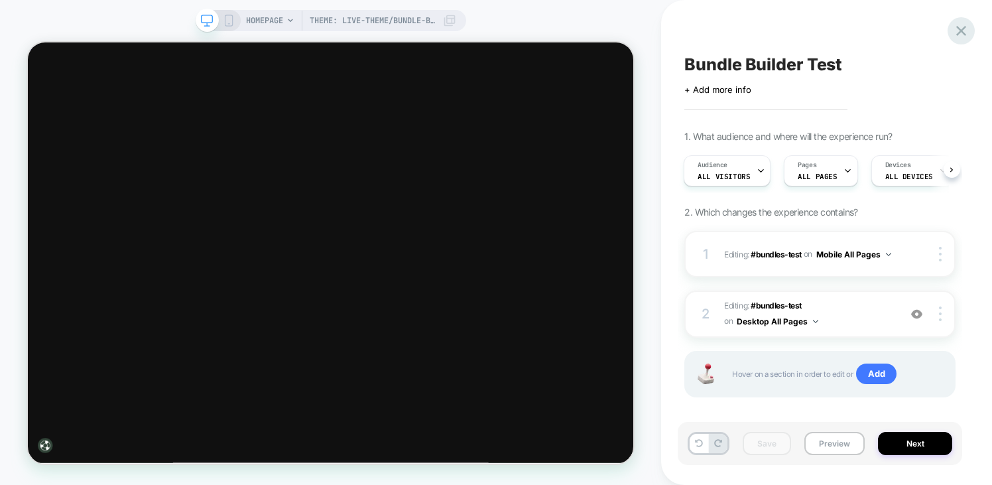
click at [955, 32] on icon at bounding box center [961, 31] width 18 height 18
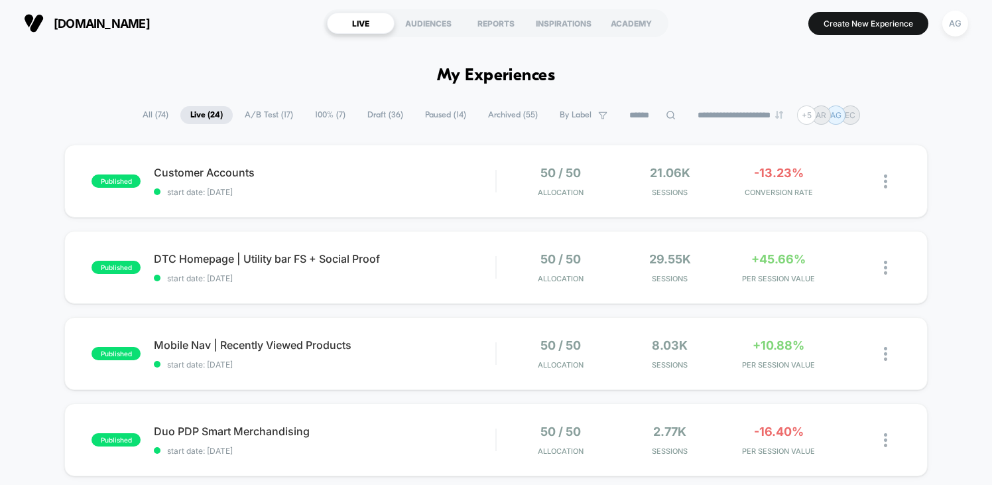
click at [373, 112] on span "Draft ( 36 )" at bounding box center [385, 115] width 56 height 18
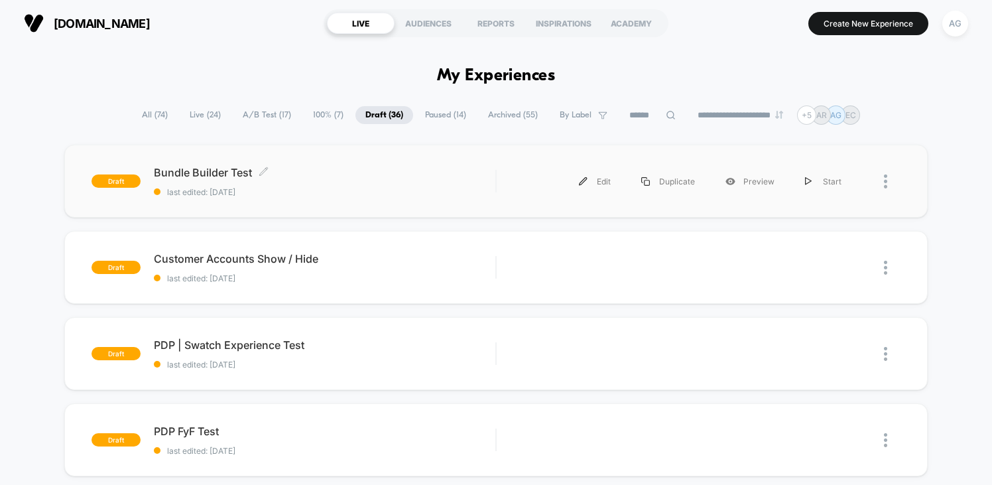
click at [310, 194] on span "last edited: [DATE]" at bounding box center [324, 192] width 341 height 10
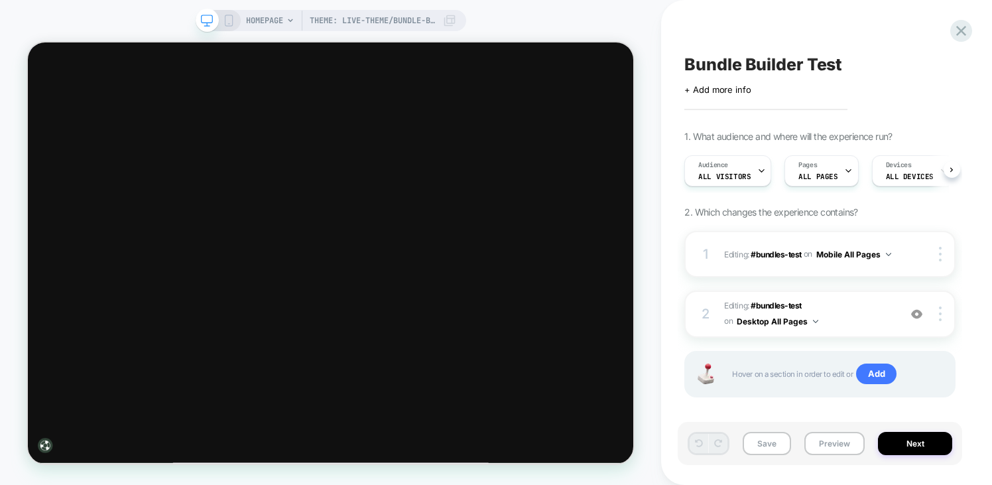
scroll to position [0, 1]
